Goal: Task Accomplishment & Management: Manage account settings

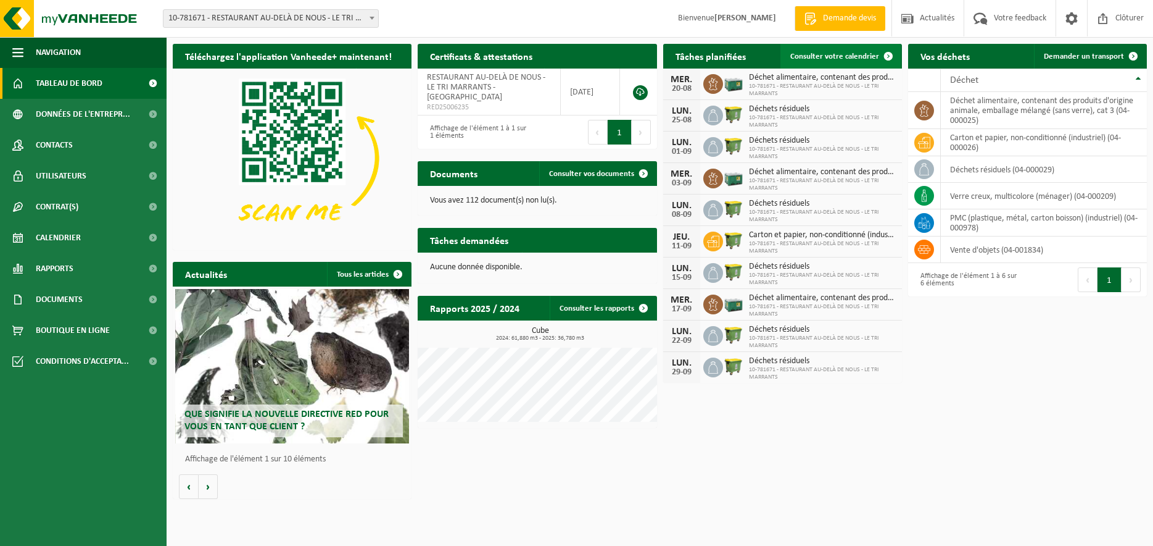
click at [858, 52] on span "Consulter votre calendrier" at bounding box center [835, 56] width 89 height 8
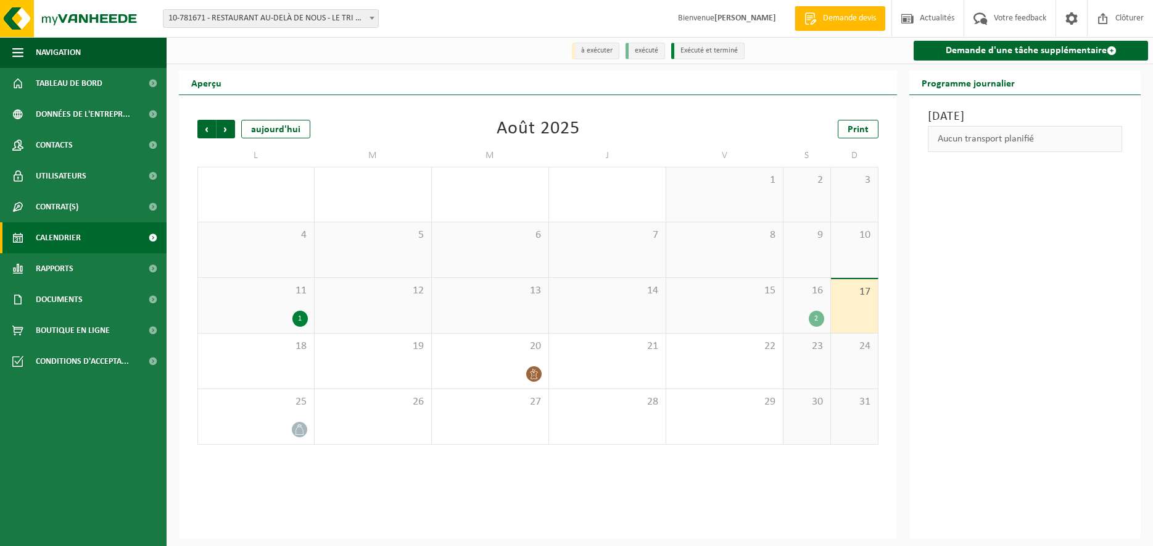
click at [817, 320] on div "2" at bounding box center [816, 318] width 15 height 16
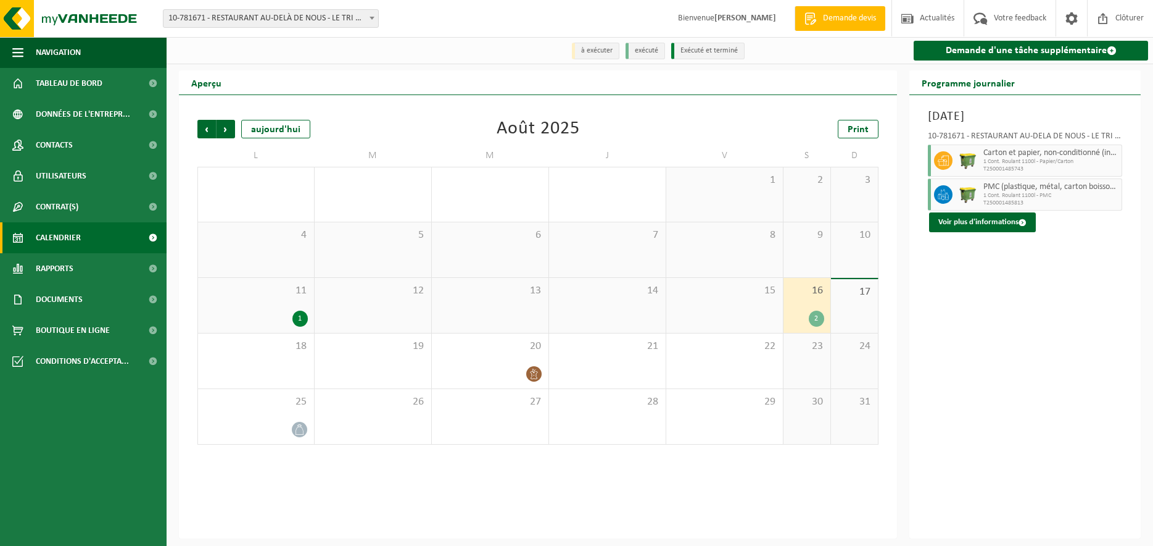
click at [634, 499] on div "Précédent Suivant aujourd'hui Août 2025 Print L M M J V S D 28 1 29 30 31 1 2 3…" at bounding box center [538, 316] width 718 height 443
click at [1052, 52] on link "Demande d'une tâche supplémentaire" at bounding box center [1031, 51] width 235 height 20
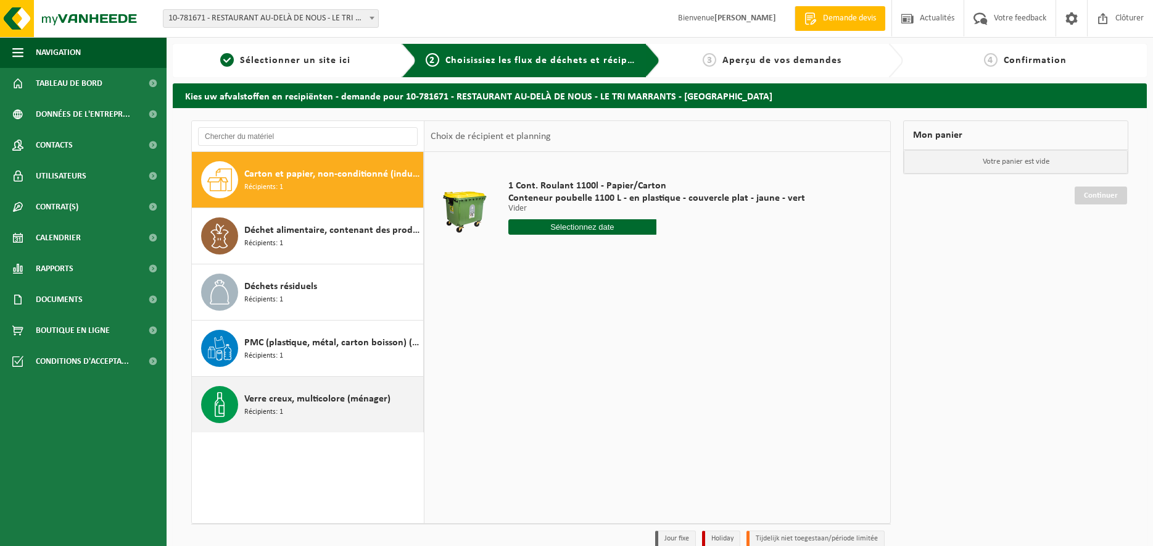
click at [299, 410] on div "Verre creux, multicolore (ménager) Récipients: 1" at bounding box center [332, 404] width 176 height 37
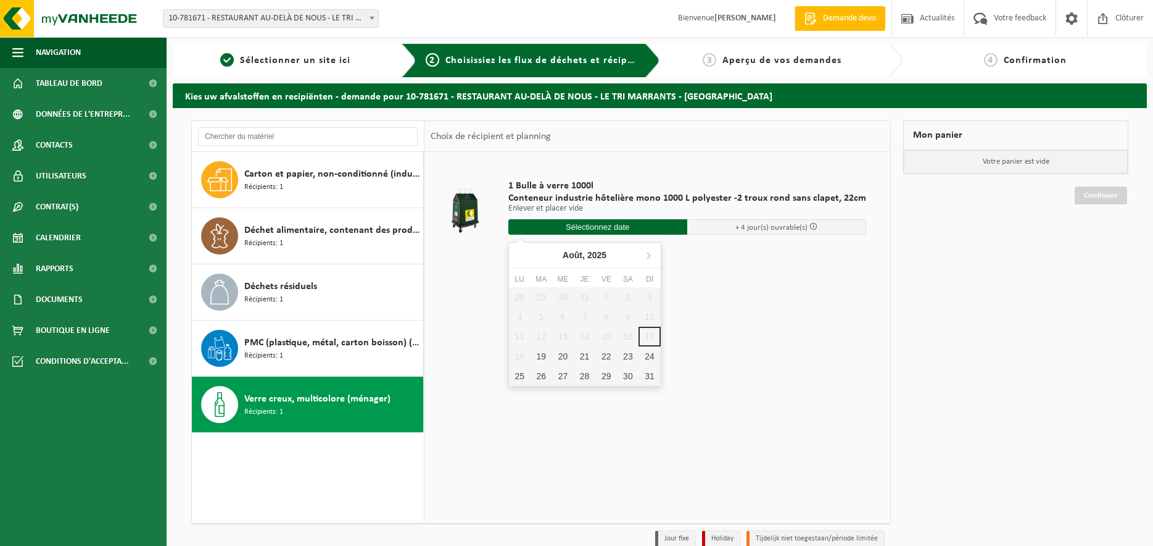
click at [622, 226] on input "text" at bounding box center [598, 226] width 179 height 15
click at [544, 354] on div "19" at bounding box center [542, 356] width 22 height 20
type input "à partir de 2025-08-19"
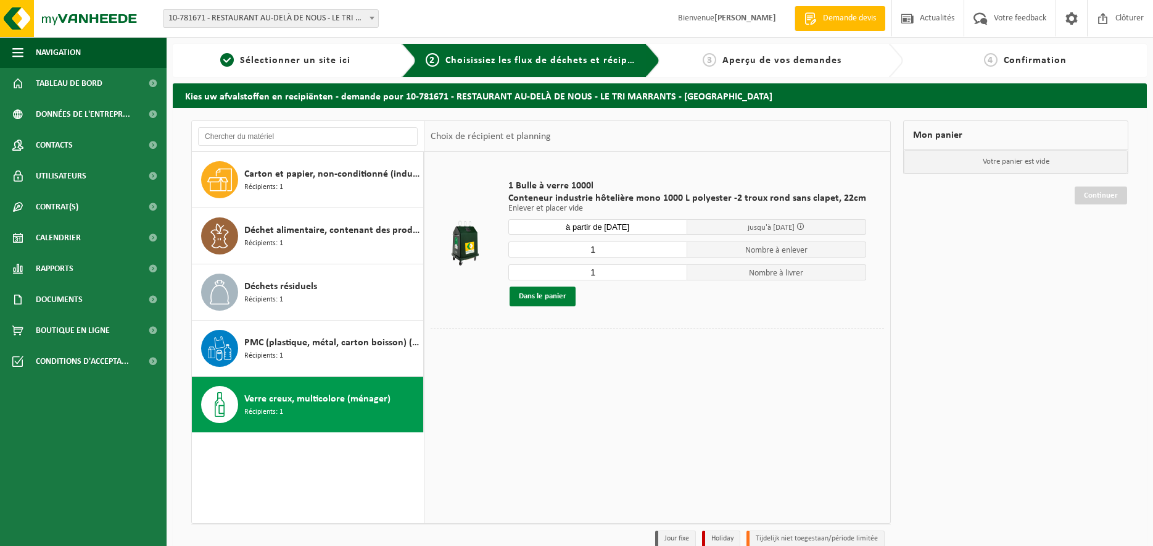
click at [560, 296] on button "Dans le panier" at bounding box center [543, 296] width 66 height 20
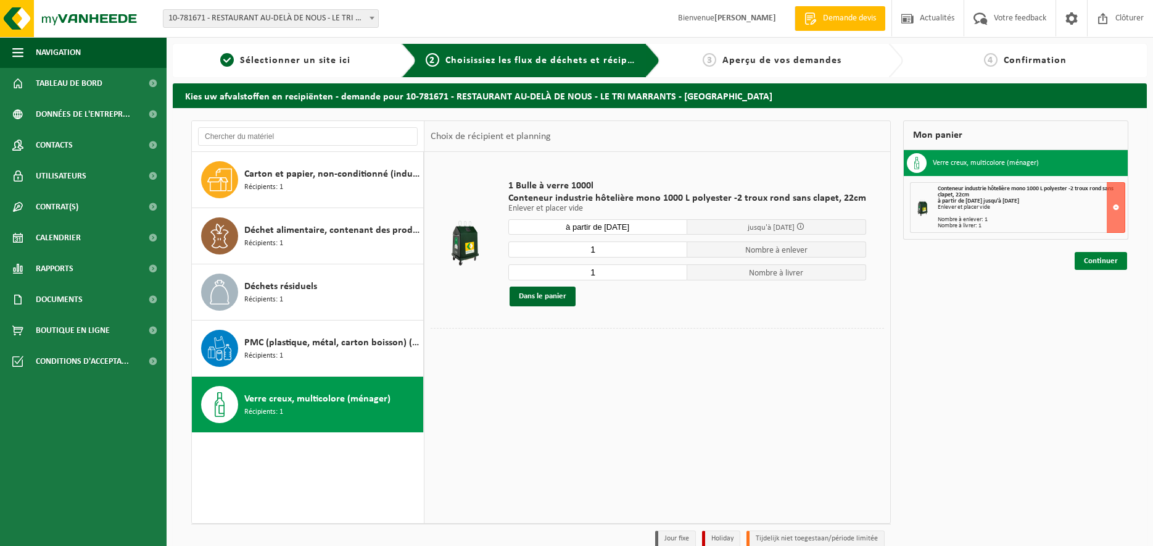
click at [1110, 259] on link "Continuer" at bounding box center [1101, 261] width 52 height 18
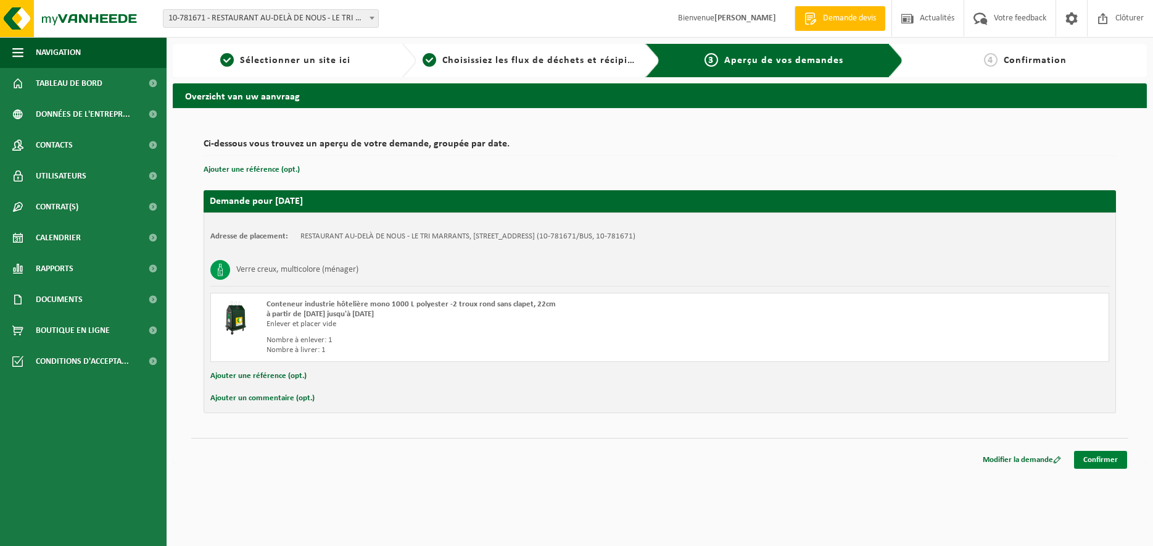
click at [1097, 457] on link "Confirmer" at bounding box center [1100, 460] width 53 height 18
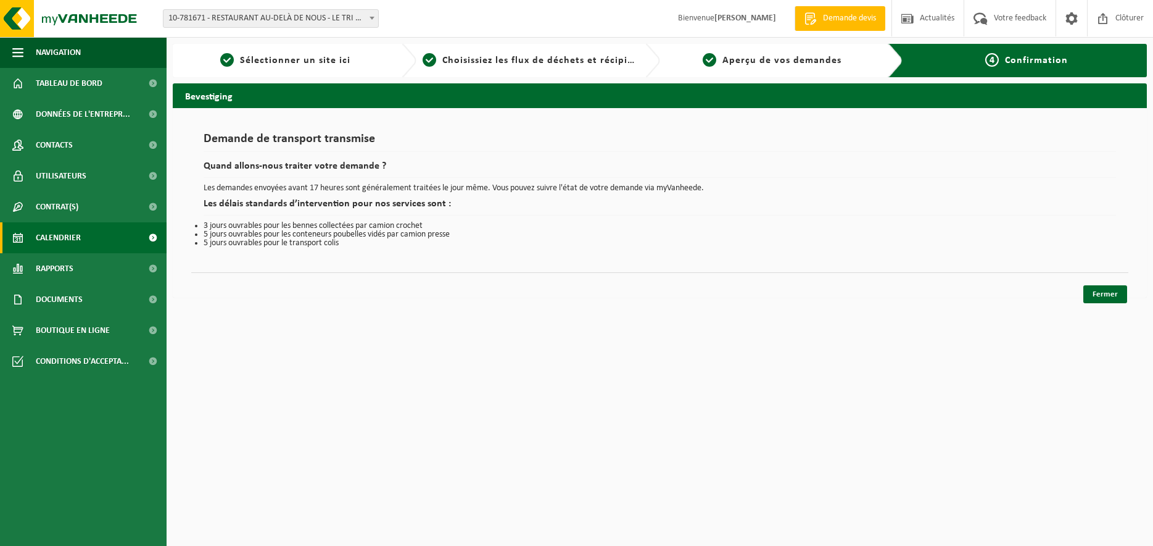
click at [47, 234] on span "Calendrier" at bounding box center [58, 237] width 45 height 31
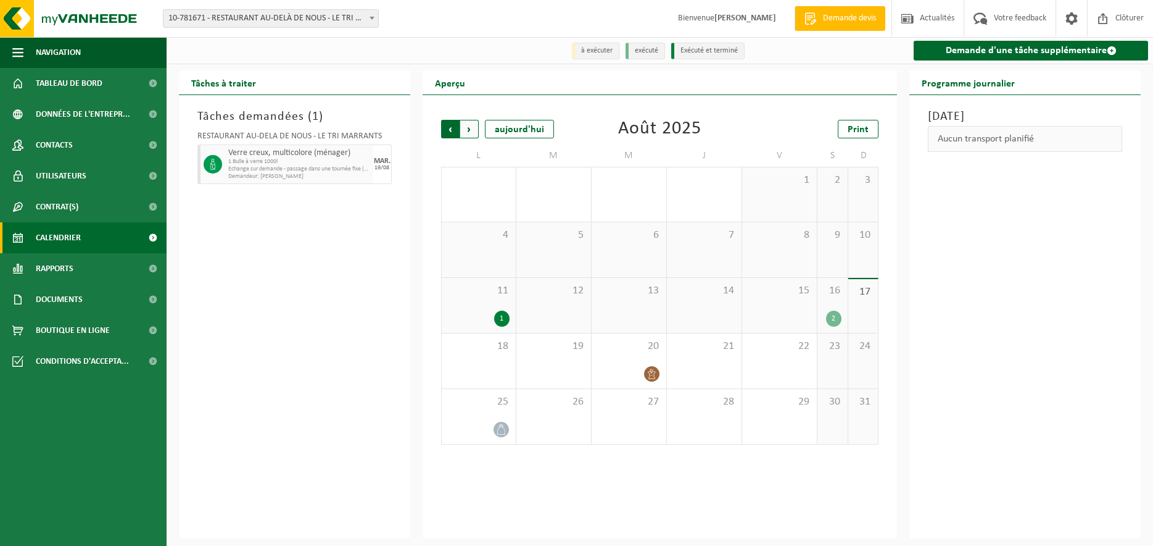
click at [468, 130] on span "Suivant" at bounding box center [469, 129] width 19 height 19
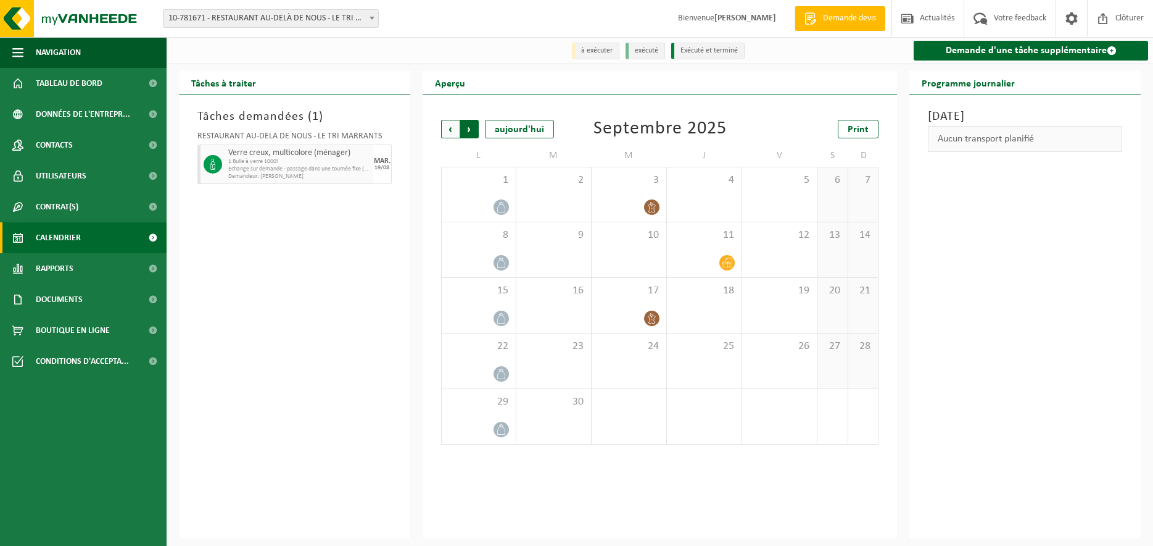
click at [451, 136] on span "Précédent" at bounding box center [450, 129] width 19 height 19
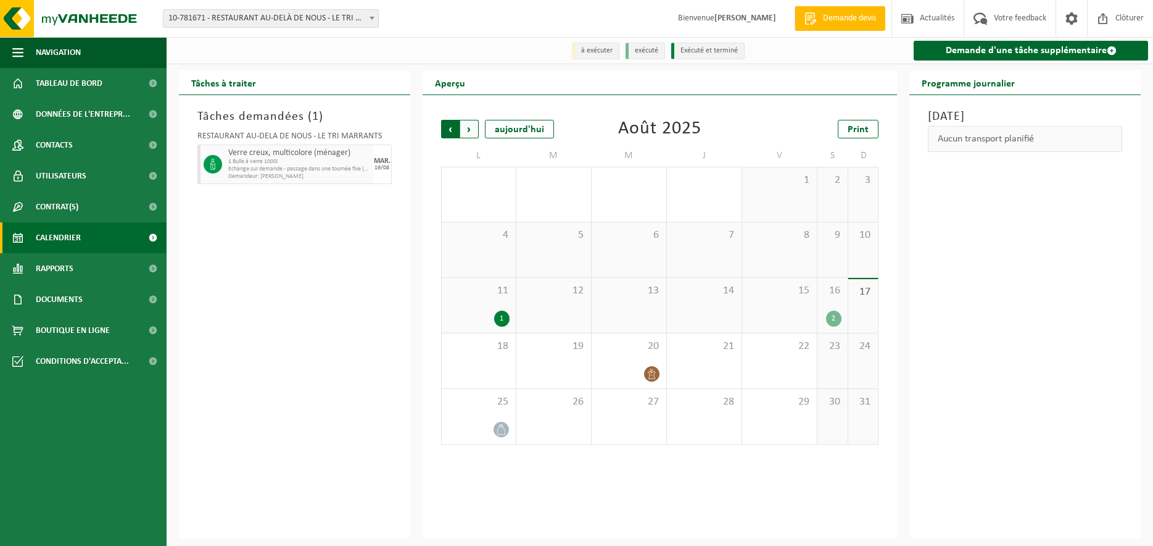
click at [471, 133] on span "Suivant" at bounding box center [469, 129] width 19 height 19
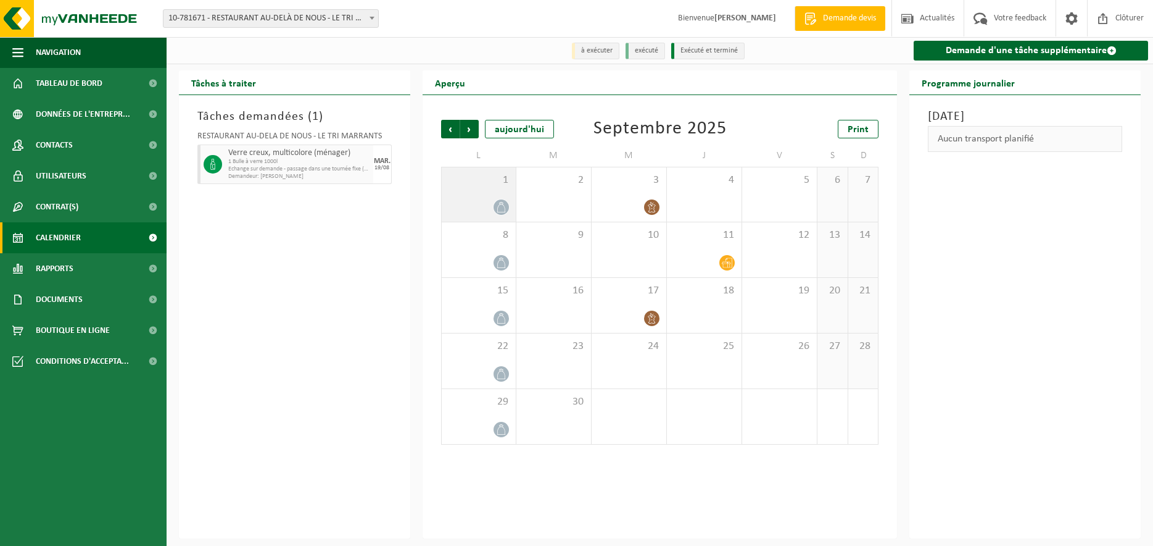
click at [504, 207] on icon at bounding box center [501, 207] width 10 height 10
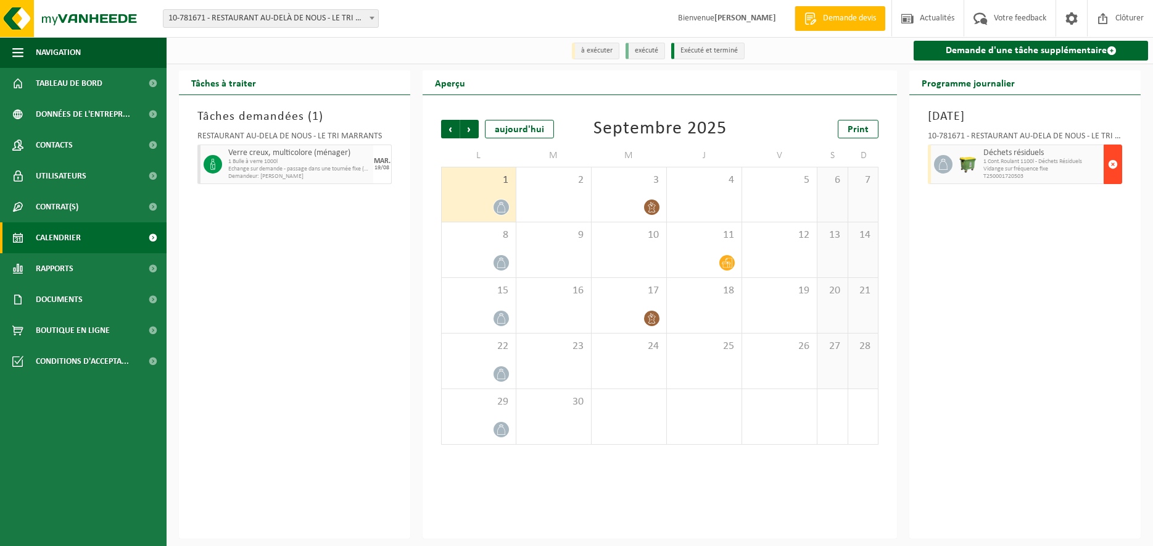
click at [1115, 170] on span "button" at bounding box center [1113, 164] width 10 height 25
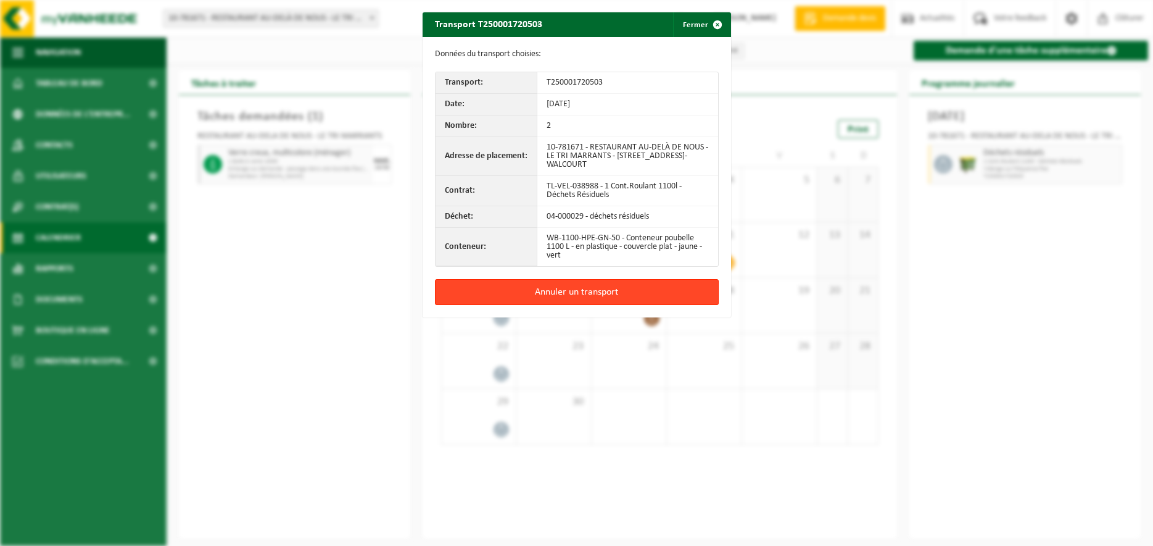
click at [684, 290] on button "Annuler un transport" at bounding box center [577, 292] width 284 height 26
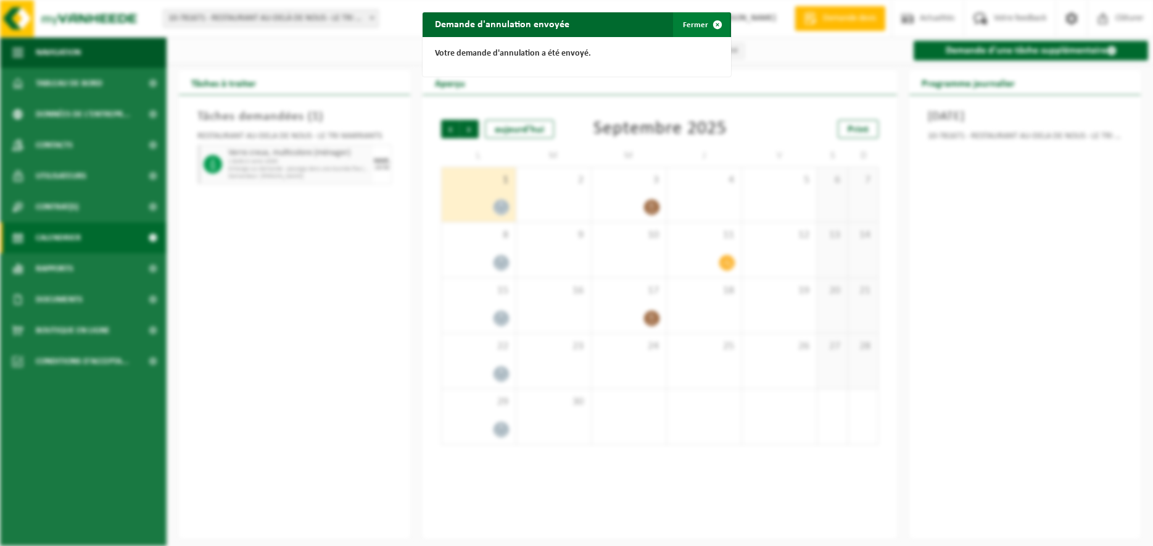
click at [700, 26] on button "Fermer" at bounding box center [701, 24] width 57 height 25
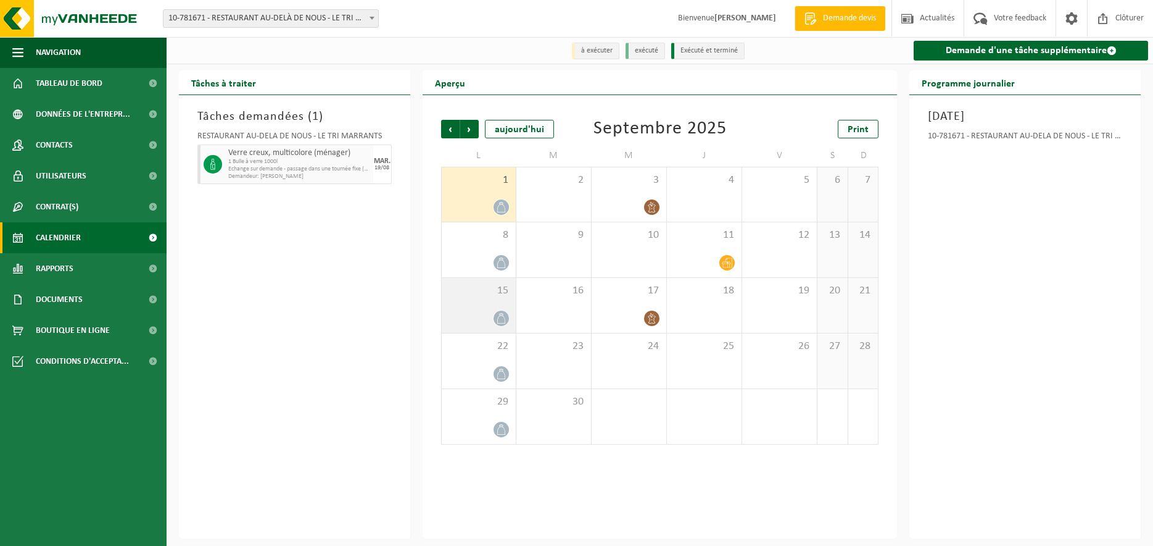
click at [502, 317] on icon at bounding box center [501, 318] width 10 height 10
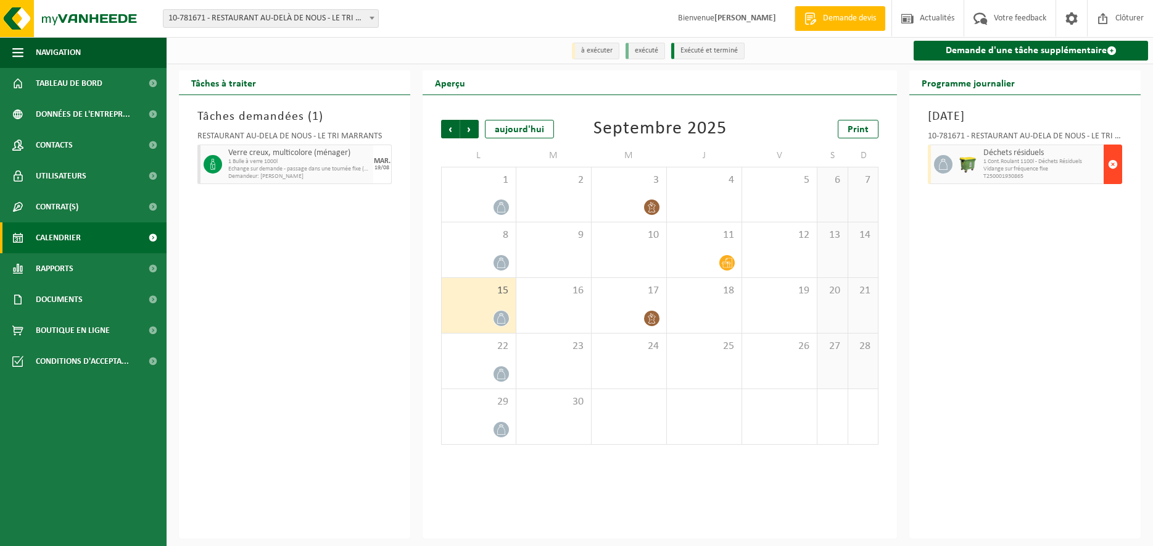
click at [1113, 165] on span "button" at bounding box center [1113, 164] width 10 height 25
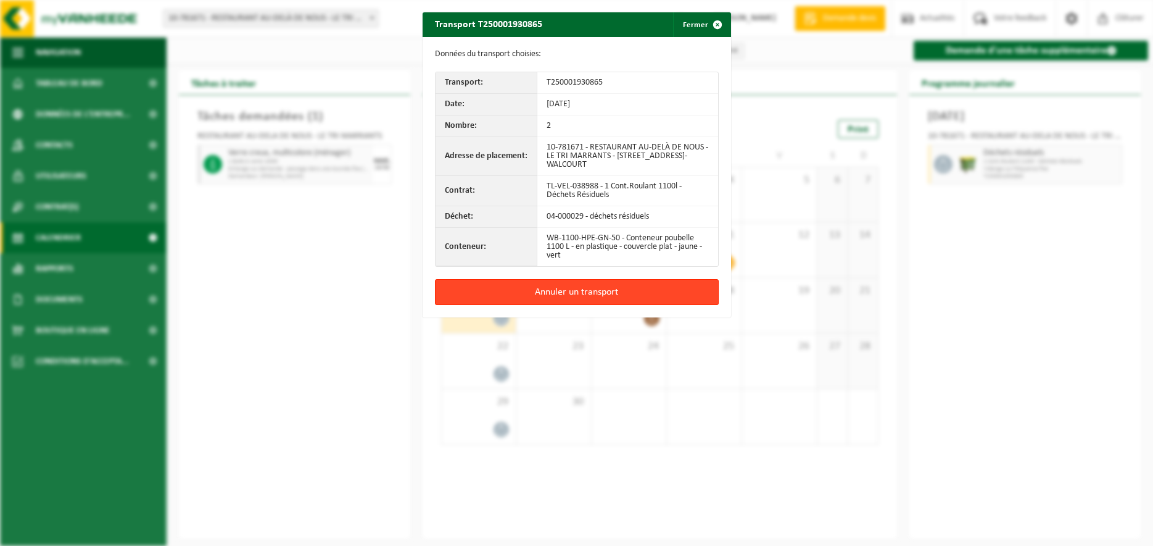
click at [670, 285] on button "Annuler un transport" at bounding box center [577, 292] width 284 height 26
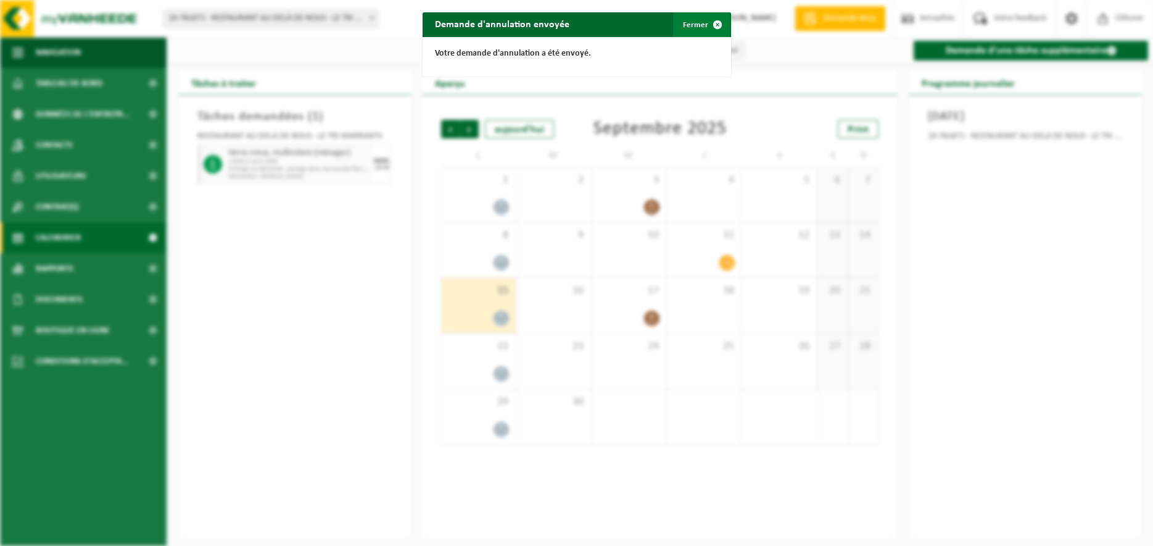
click at [692, 25] on button "Fermer" at bounding box center [701, 24] width 57 height 25
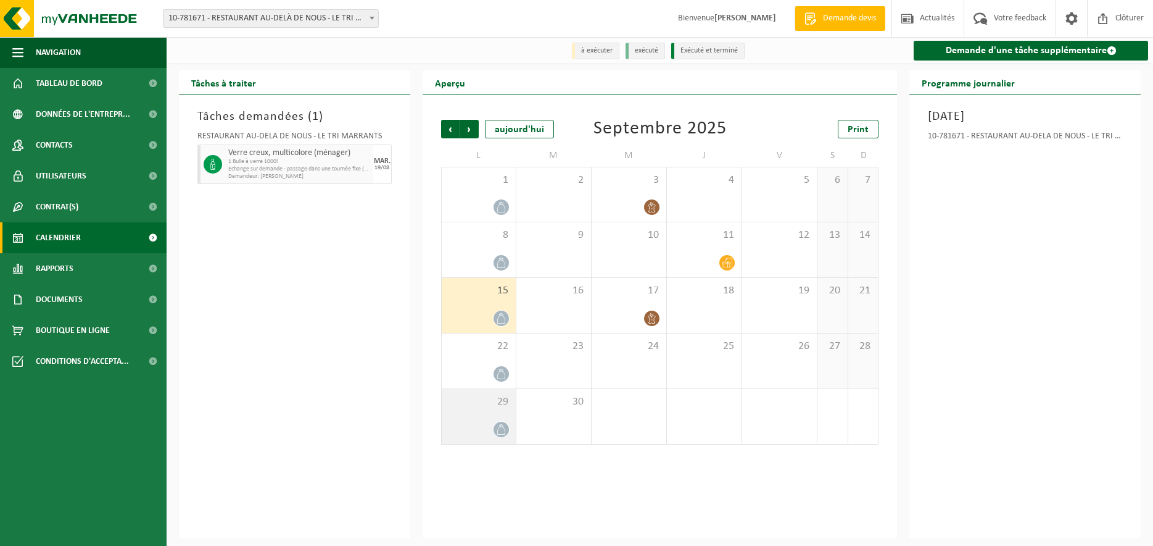
click at [505, 424] on span at bounding box center [501, 429] width 15 height 15
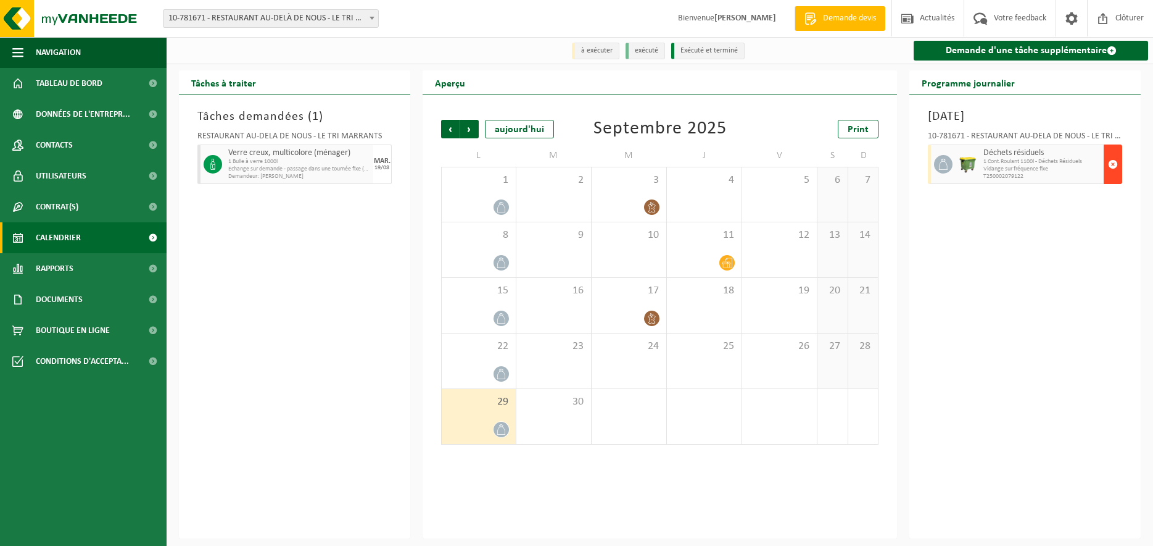
click at [1113, 167] on span "button" at bounding box center [1113, 164] width 10 height 25
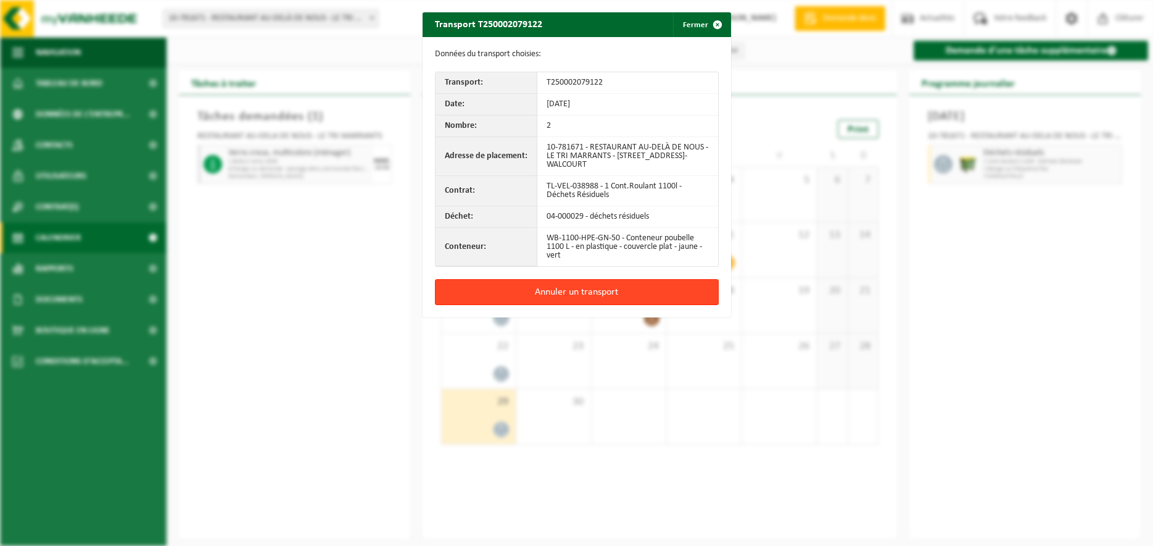
click at [614, 291] on button "Annuler un transport" at bounding box center [577, 292] width 284 height 26
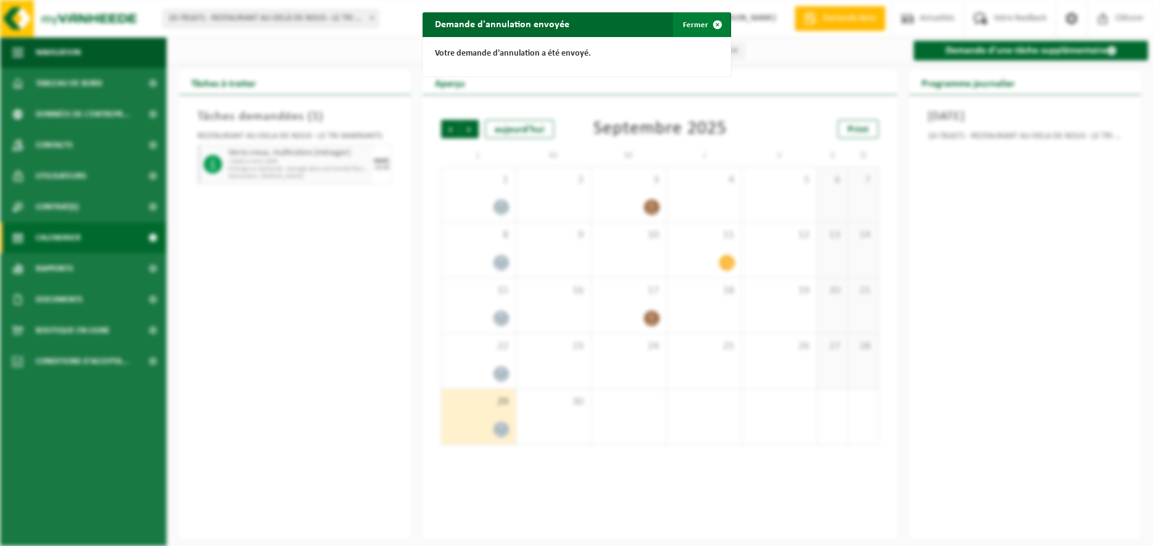
click at [697, 25] on button "Fermer" at bounding box center [701, 24] width 57 height 25
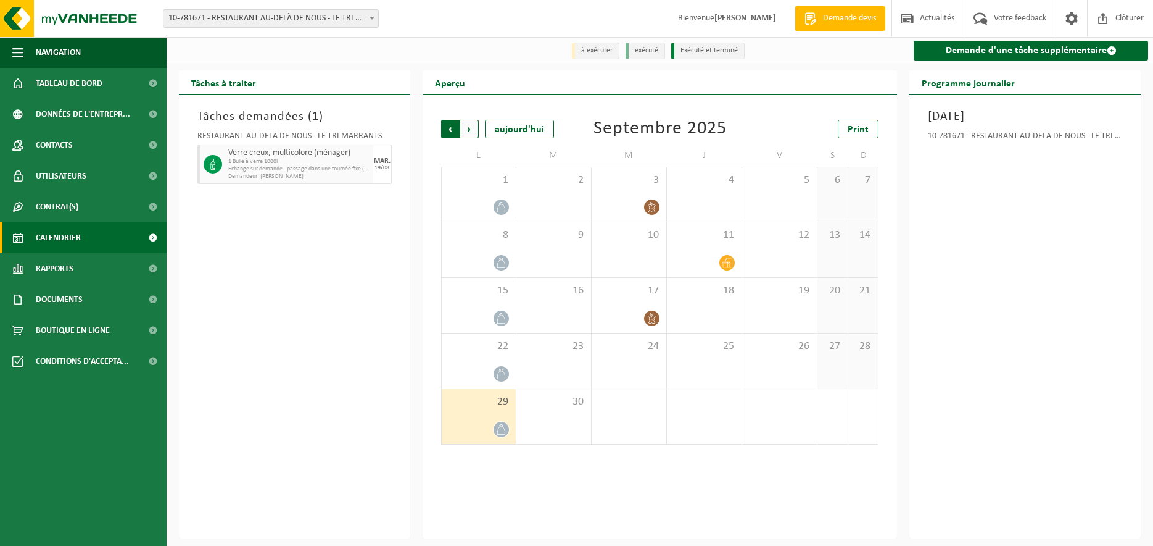
click at [470, 137] on span "Suivant" at bounding box center [469, 129] width 19 height 19
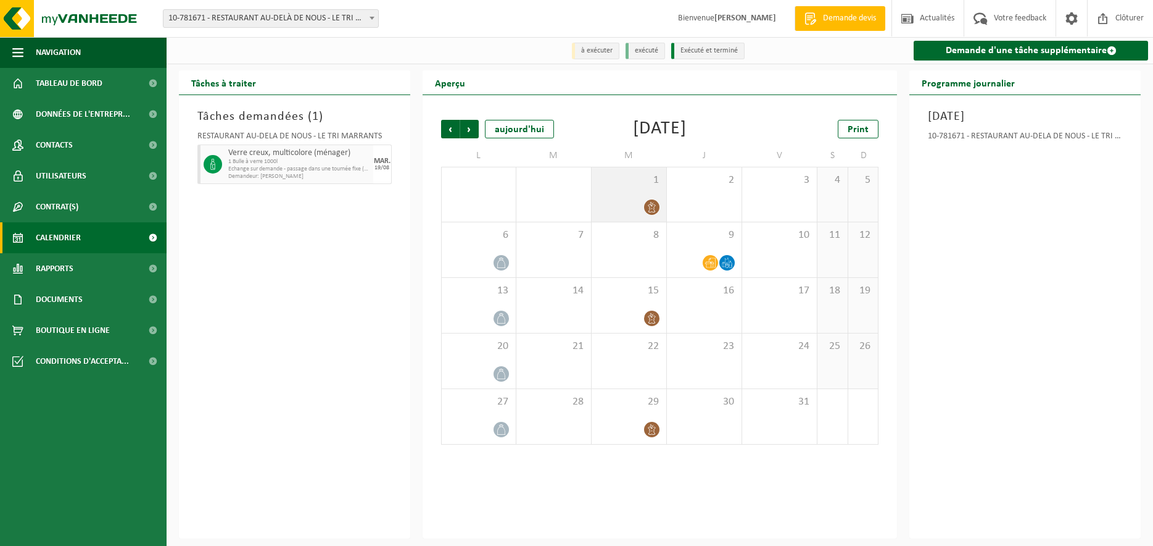
click at [654, 207] on icon at bounding box center [652, 207] width 10 height 10
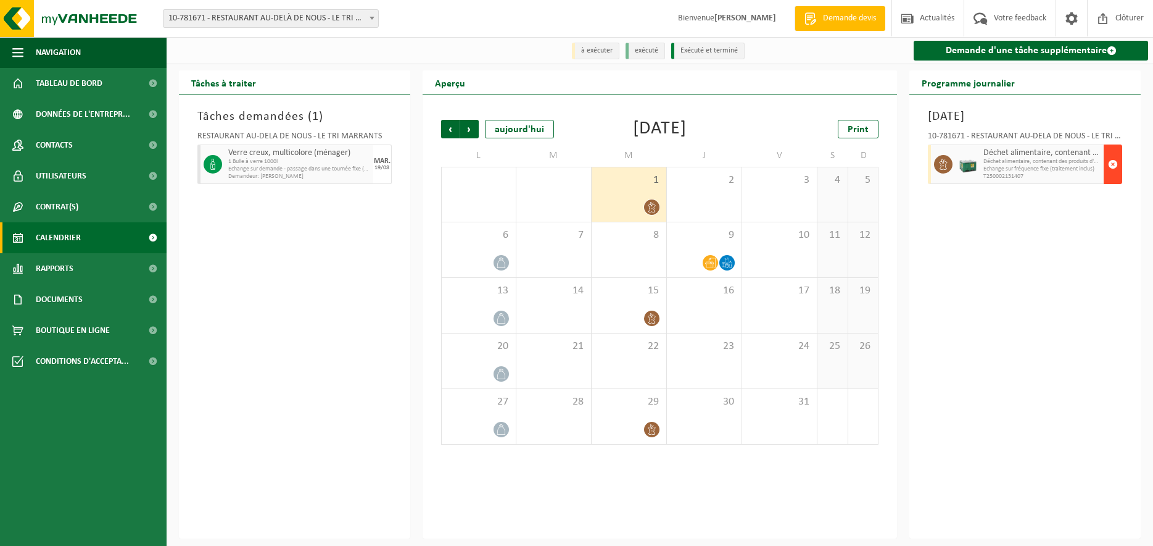
click at [1113, 160] on span "button" at bounding box center [1113, 164] width 10 height 25
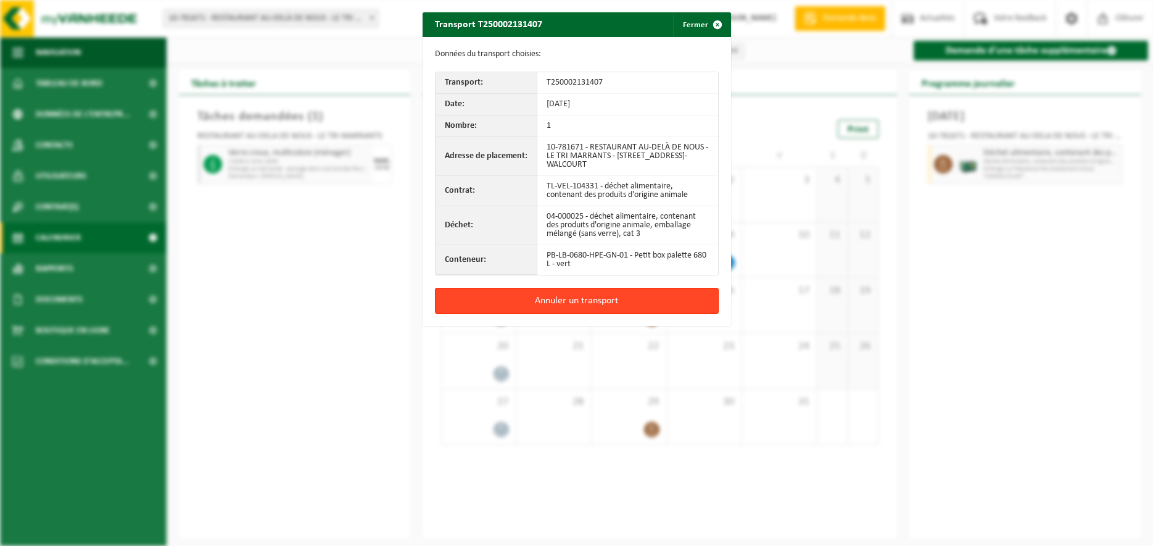
click at [685, 293] on button "Annuler un transport" at bounding box center [577, 301] width 284 height 26
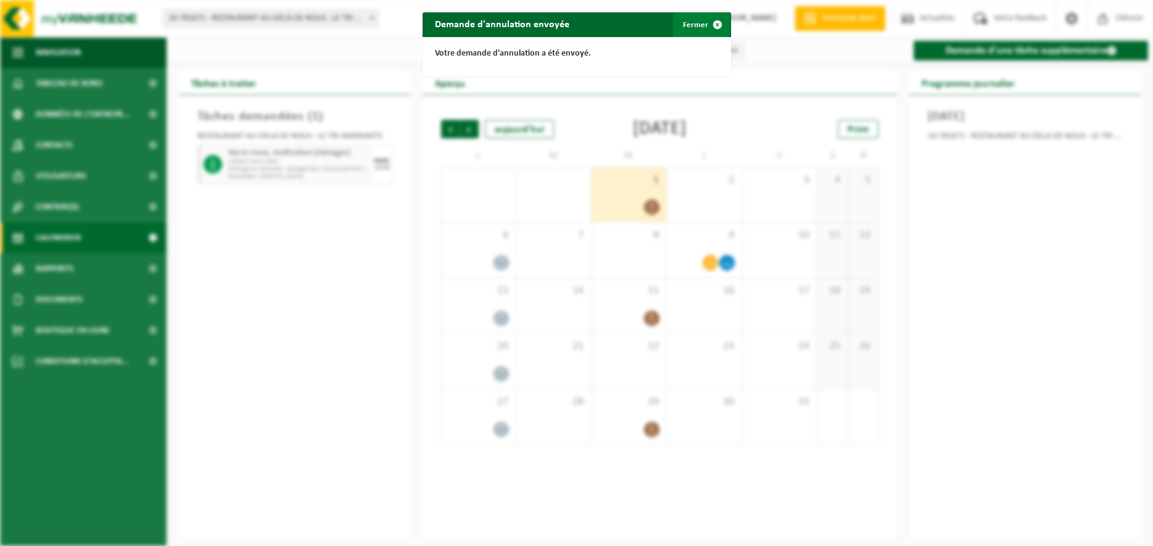
click at [720, 25] on span "button" at bounding box center [717, 24] width 25 height 25
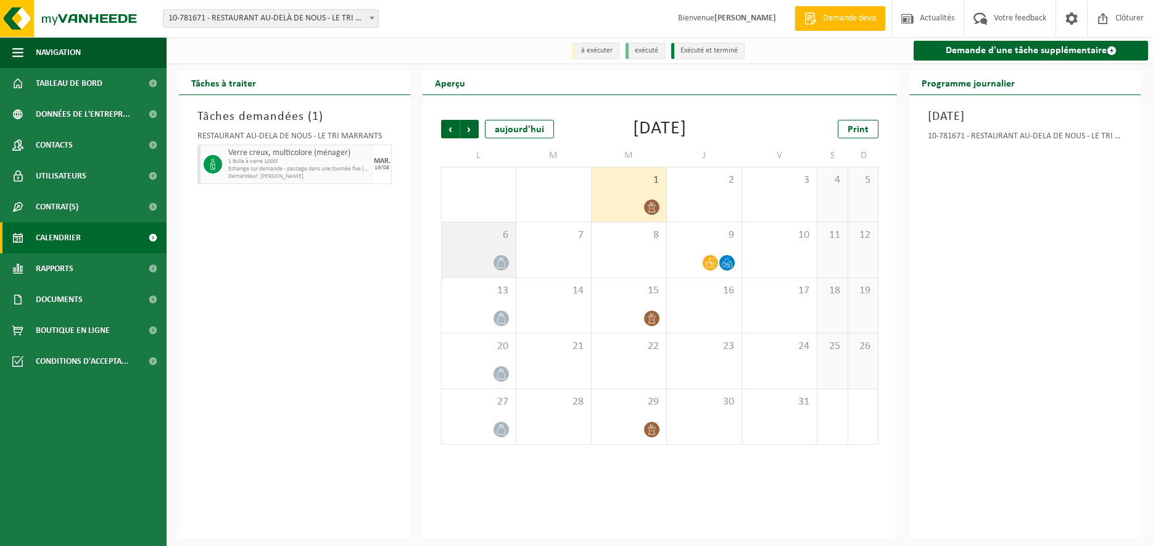
click at [503, 261] on icon at bounding box center [501, 262] width 10 height 10
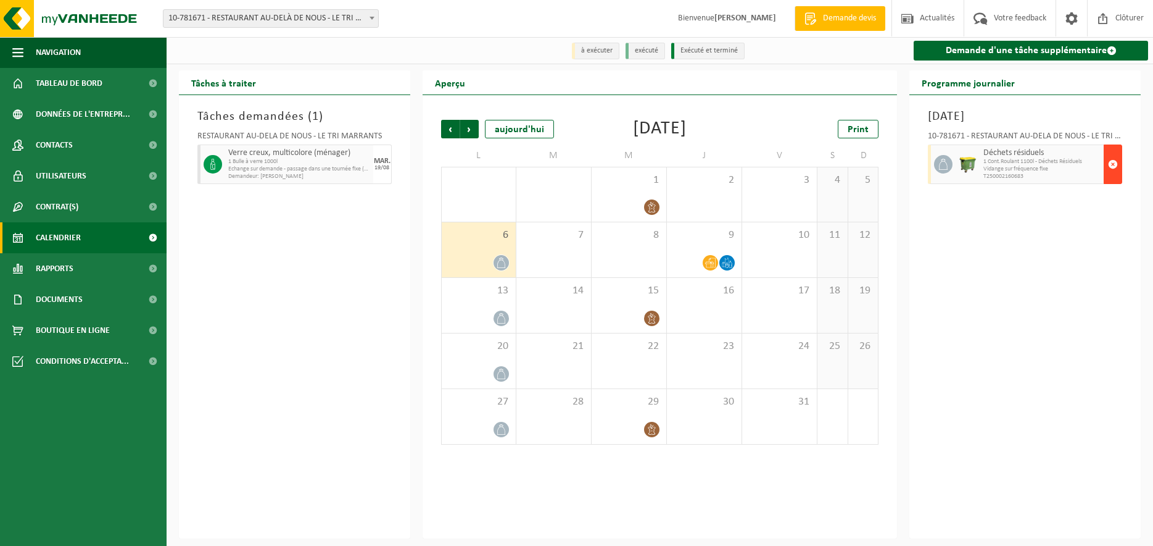
click at [1115, 165] on span "button" at bounding box center [1113, 164] width 10 height 25
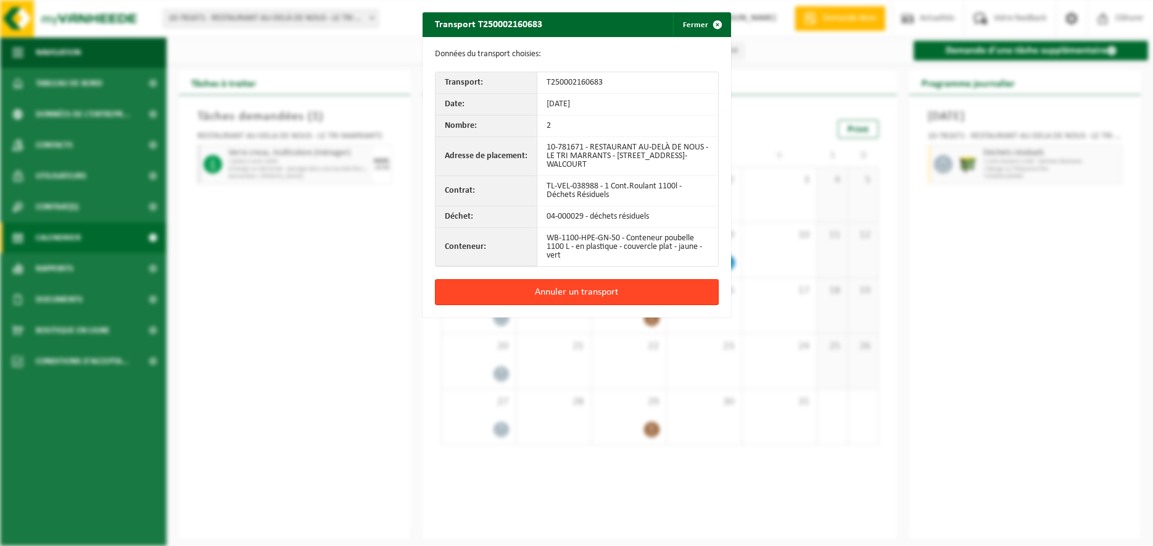
click at [671, 286] on button "Annuler un transport" at bounding box center [577, 292] width 284 height 26
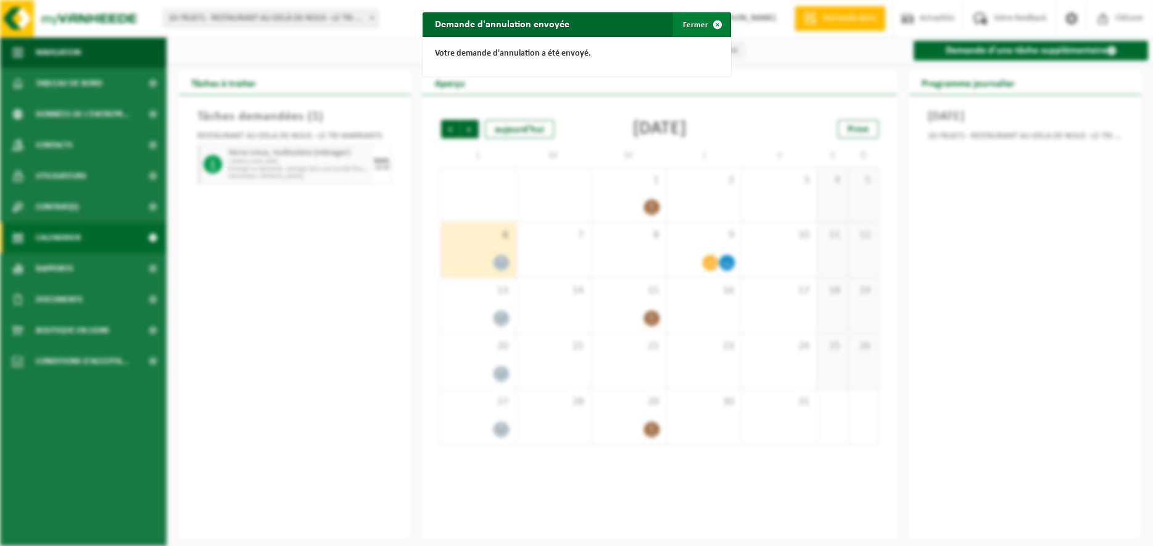
click at [699, 25] on button "Fermer" at bounding box center [701, 24] width 57 height 25
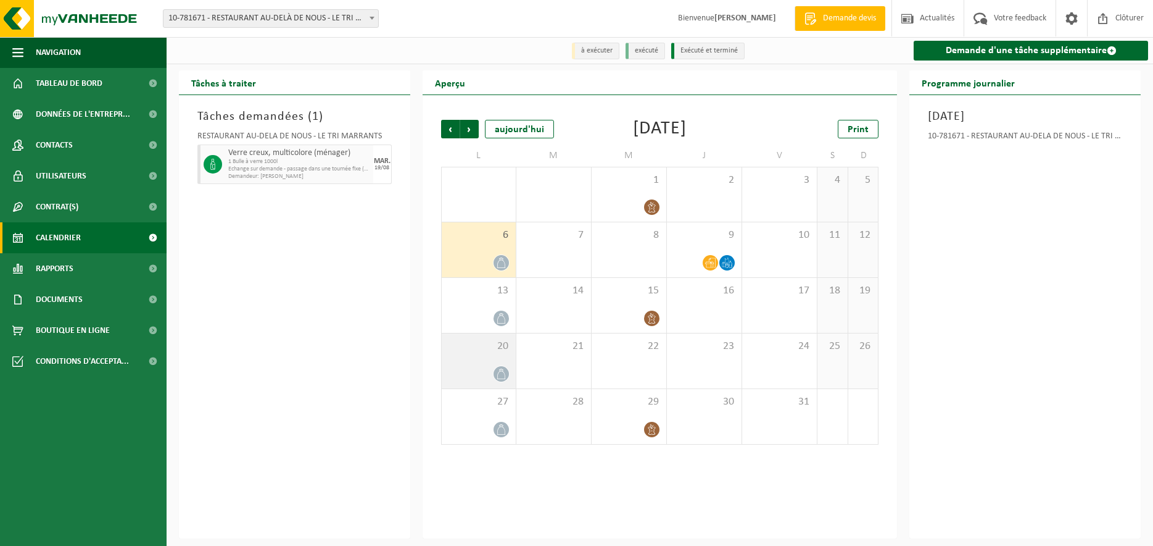
click at [505, 378] on icon at bounding box center [501, 373] width 10 height 10
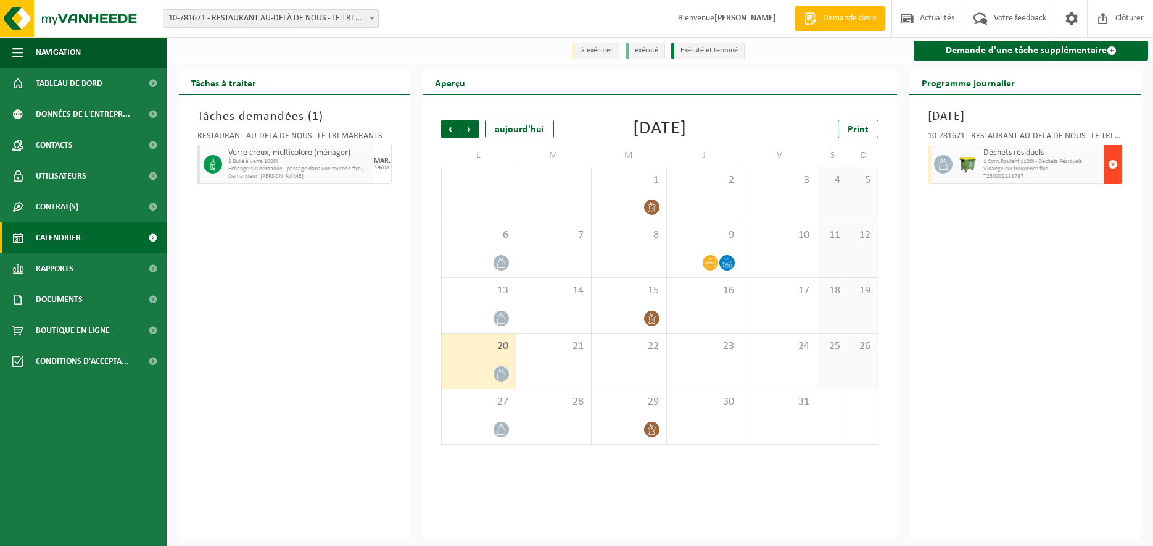
click at [1118, 162] on span "button" at bounding box center [1113, 164] width 10 height 25
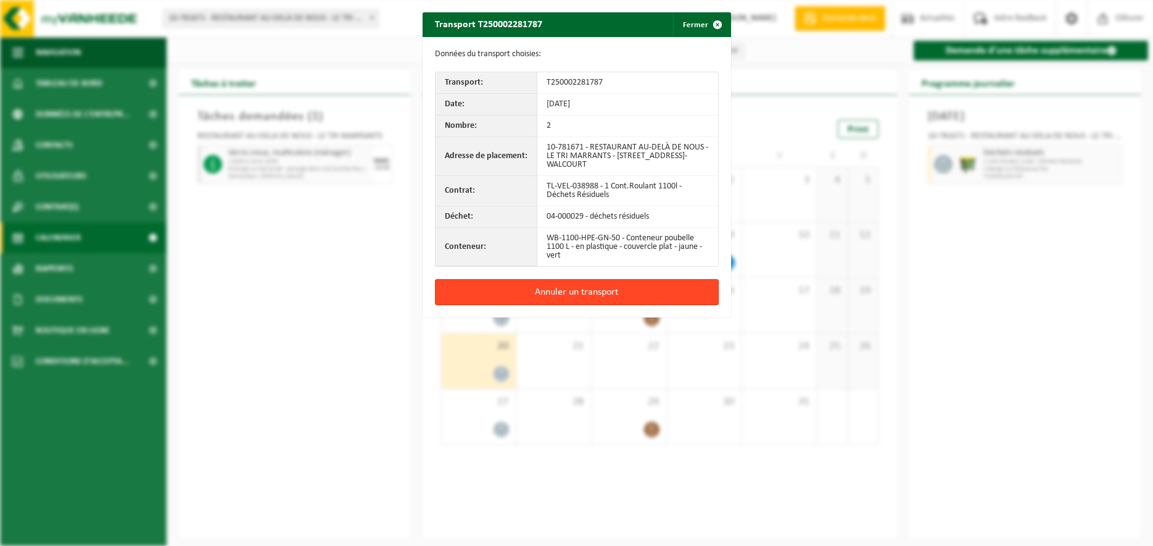
click at [670, 291] on button "Annuler un transport" at bounding box center [577, 292] width 284 height 26
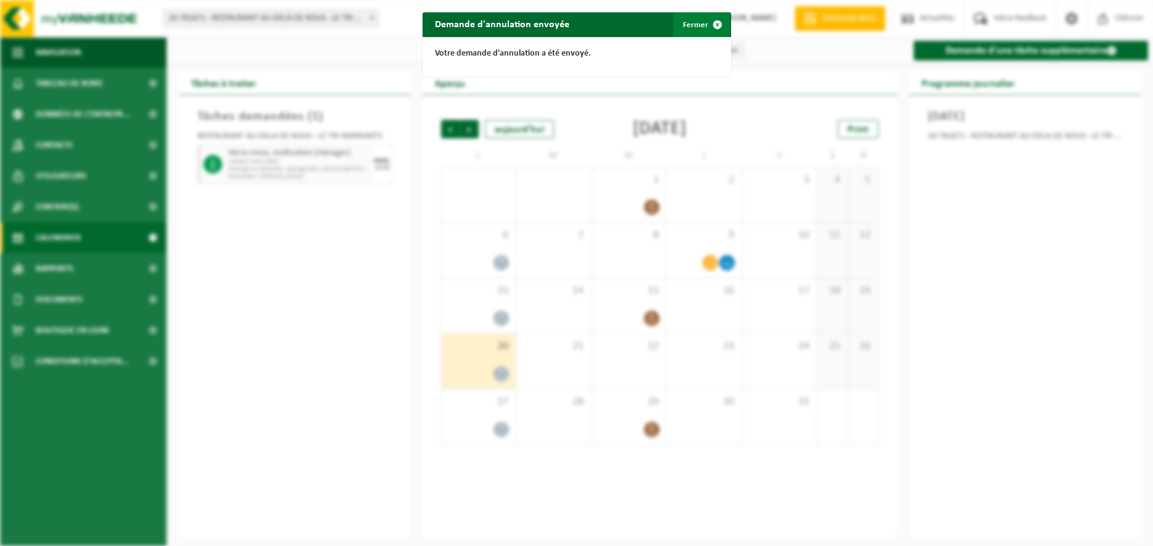
click at [698, 23] on button "Fermer" at bounding box center [701, 24] width 57 height 25
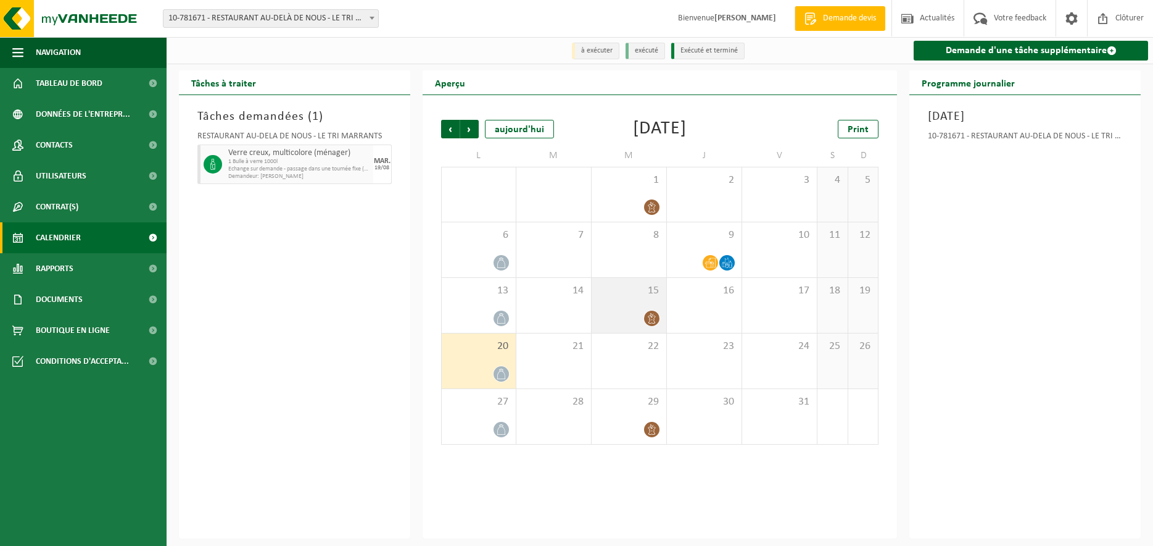
click at [652, 320] on icon at bounding box center [652, 318] width 10 height 10
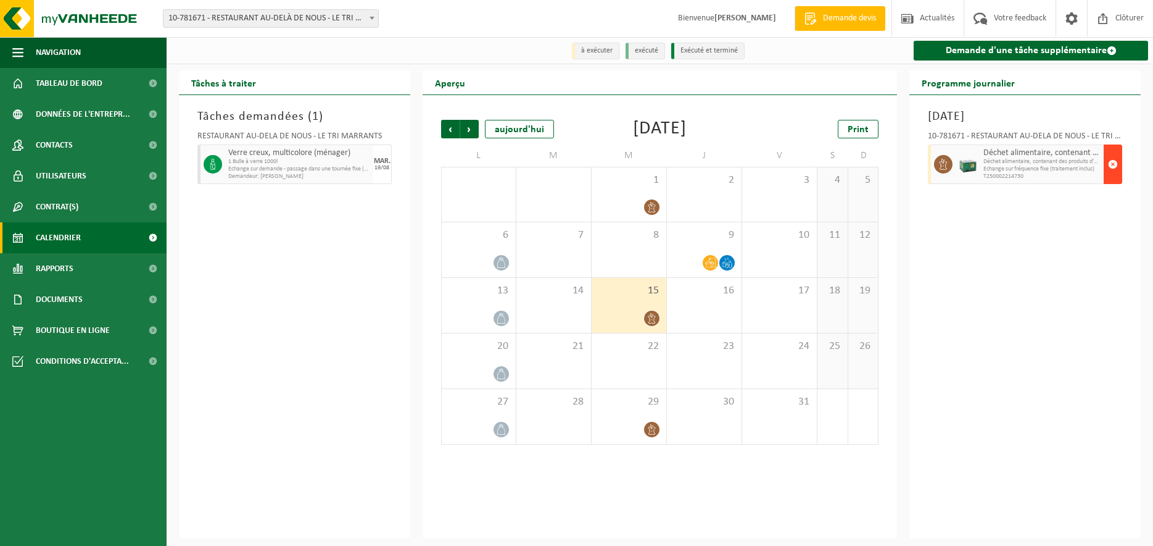
click at [1116, 166] on span "button" at bounding box center [1113, 164] width 10 height 25
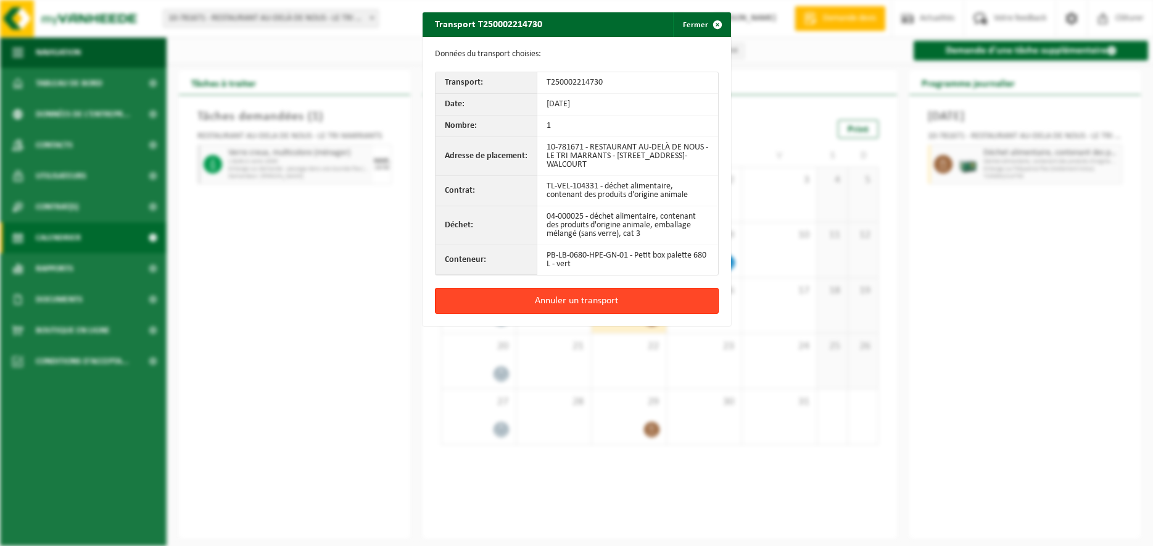
click at [674, 299] on button "Annuler un transport" at bounding box center [577, 301] width 284 height 26
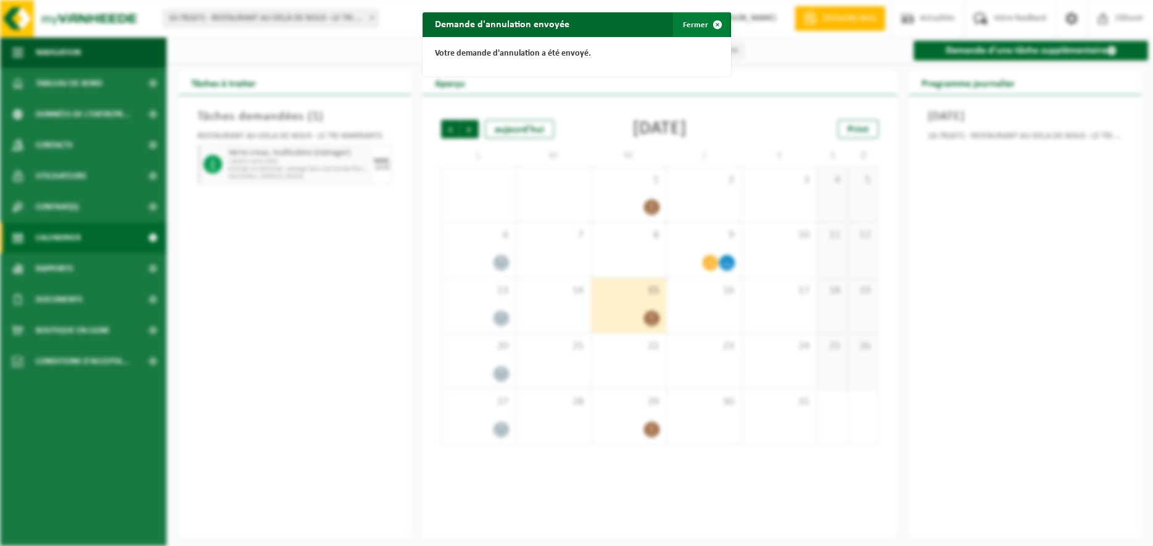
click at [702, 23] on button "Fermer" at bounding box center [701, 24] width 57 height 25
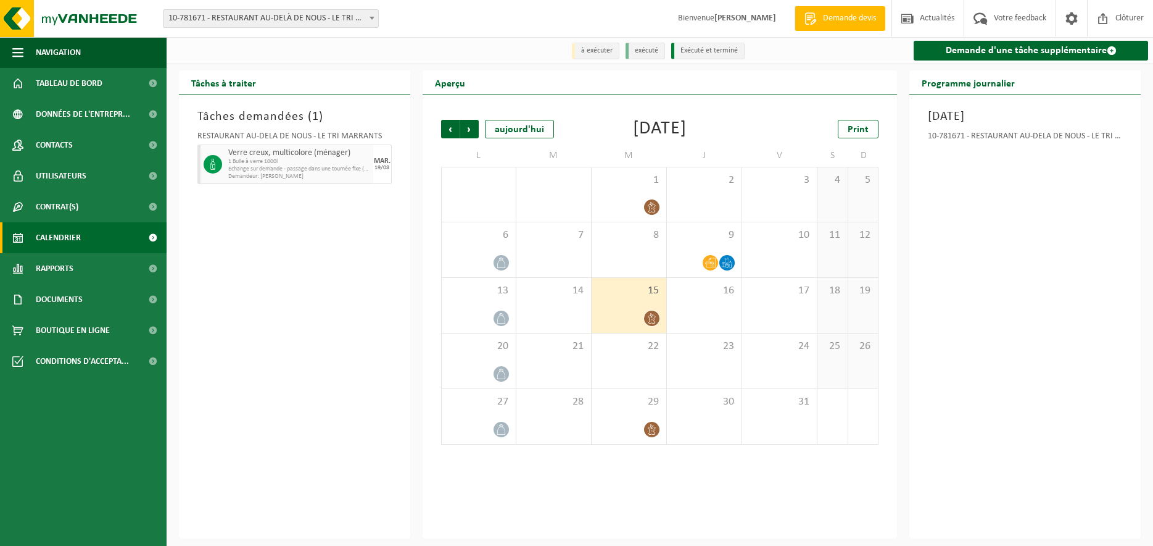
click at [985, 250] on div "[DATE] 10-781671 - RESTAURANT AU-DELÀ DE NOUS - LE TRI MARRANTS - [GEOGRAPHIC_D…" at bounding box center [1025, 316] width 231 height 443
